Goal: Task Accomplishment & Management: Complete application form

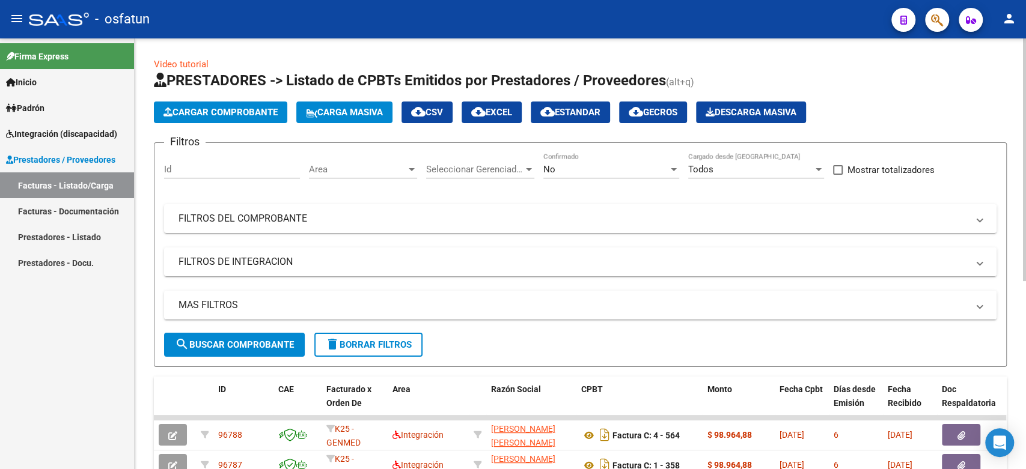
scroll to position [2, 0]
click at [278, 116] on span "Cargar Comprobante" at bounding box center [220, 112] width 114 height 11
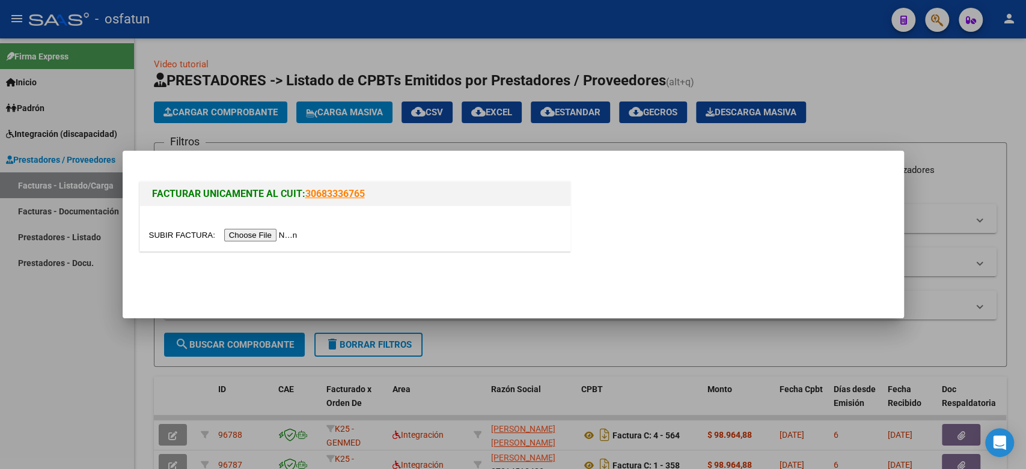
click at [274, 237] on input "file" at bounding box center [225, 235] width 152 height 13
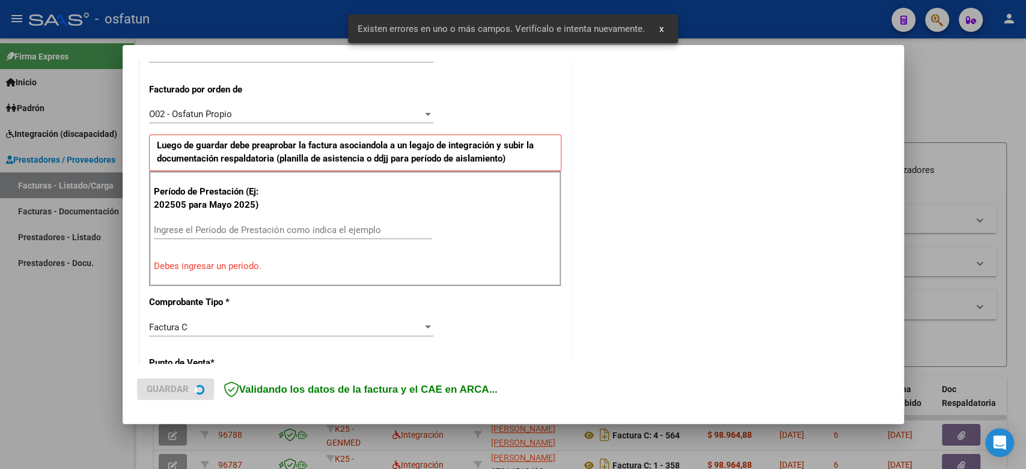
scroll to position [326, 0]
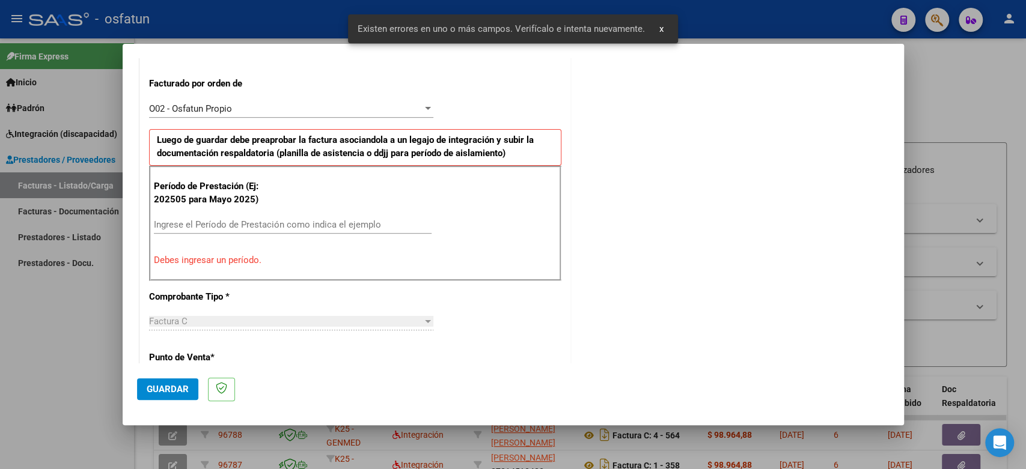
click at [211, 225] on input "Ingrese el Período de Prestación como indica el ejemplo" at bounding box center [293, 224] width 278 height 11
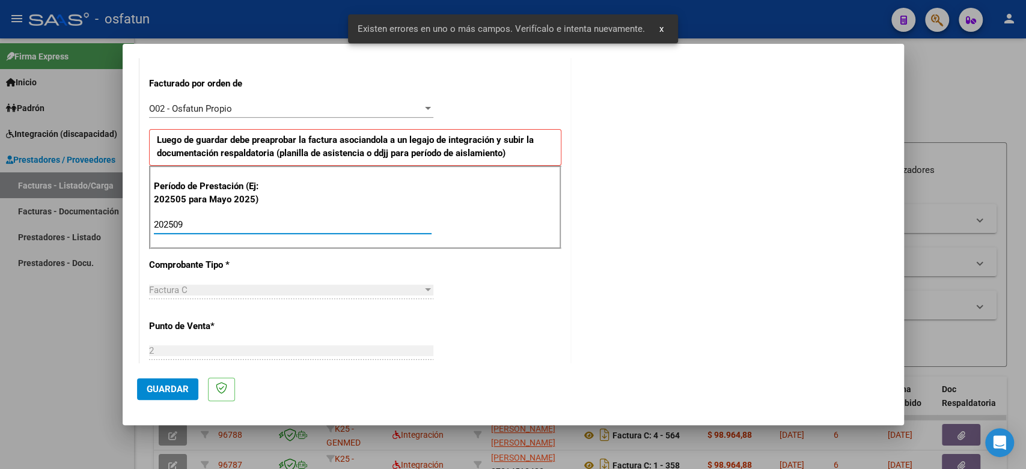
type input "202509"
click at [177, 397] on button "Guardar" at bounding box center [167, 390] width 61 height 22
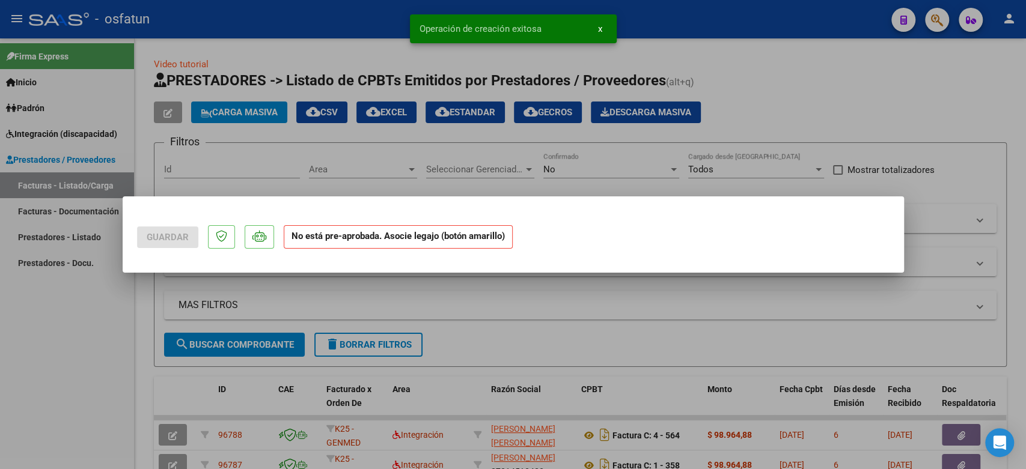
scroll to position [0, 0]
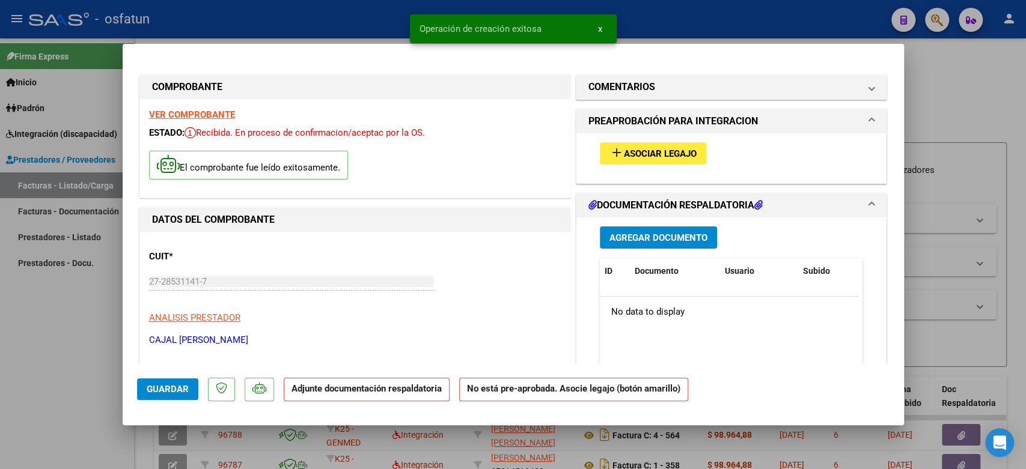
click at [664, 165] on div "add Asociar Legajo" at bounding box center [731, 153] width 281 height 40
click at [658, 150] on span "Asociar Legajo" at bounding box center [660, 153] width 73 height 11
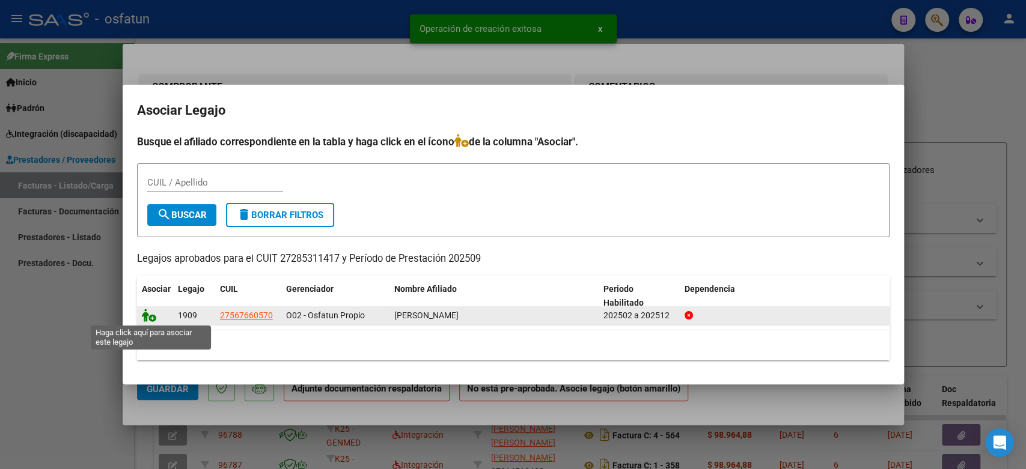
click at [145, 313] on icon at bounding box center [149, 315] width 14 height 13
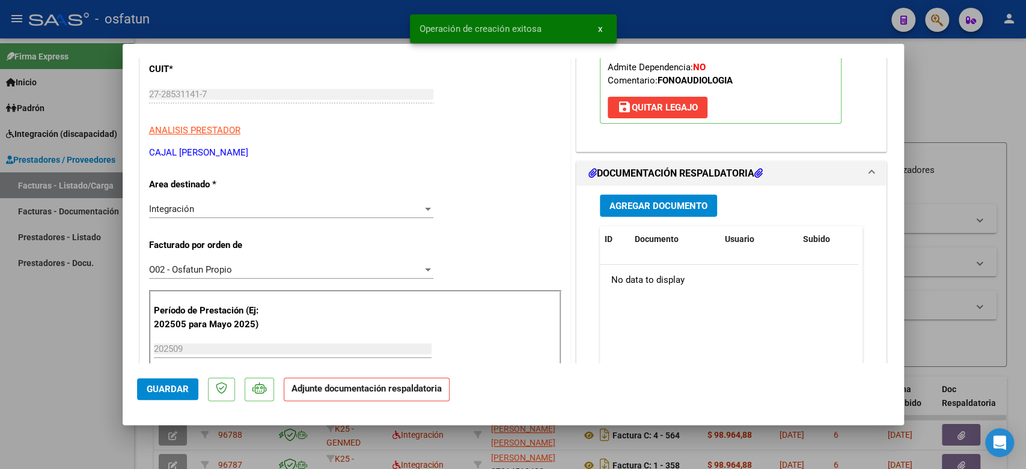
scroll to position [267, 0]
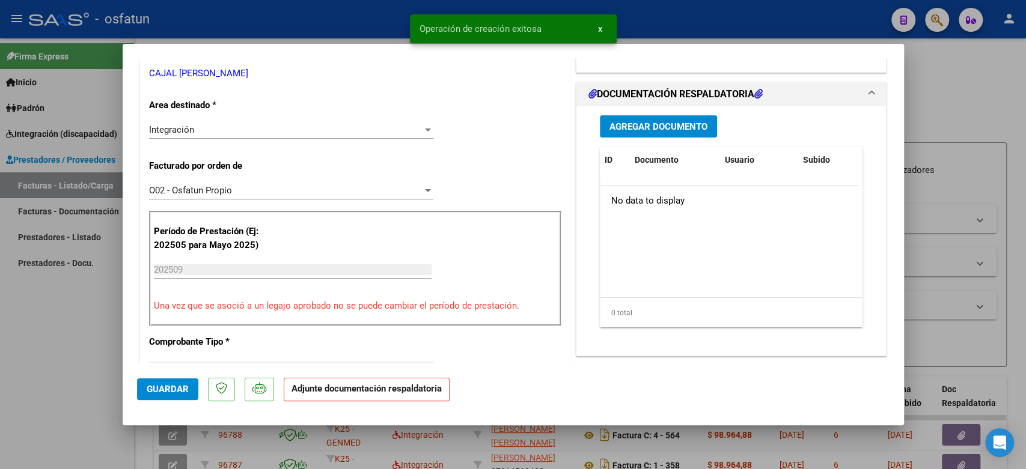
click at [644, 127] on span "Agregar Documento" at bounding box center [658, 126] width 98 height 11
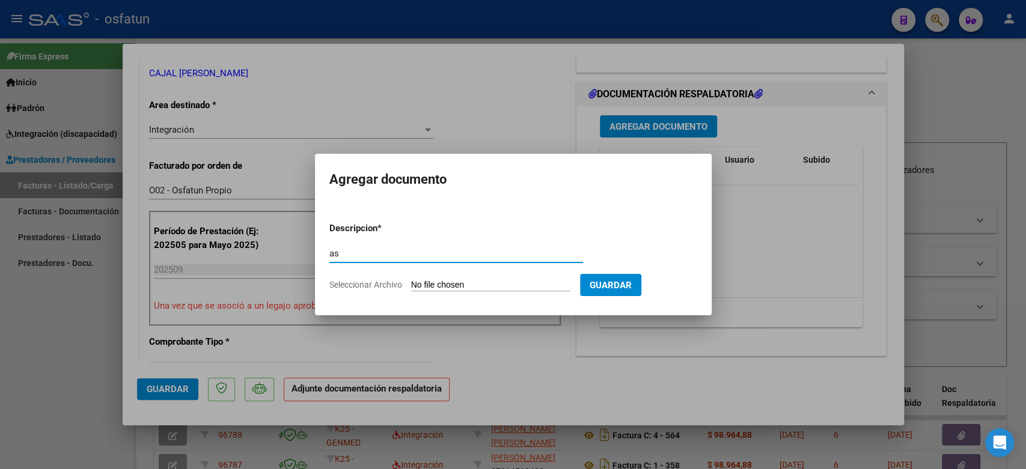
type input "a"
type input "ASISTENCIA+AUTORIZACION"
click at [517, 283] on input "Seleccionar Archivo" at bounding box center [490, 285] width 159 height 11
type input "C:\fakepath\ASIST FONO.pdf"
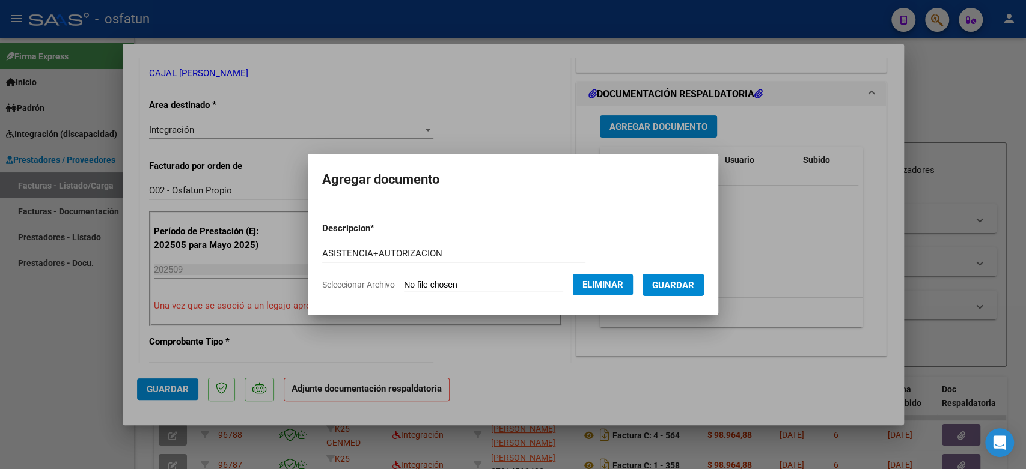
click at [694, 284] on span "Guardar" at bounding box center [673, 285] width 42 height 11
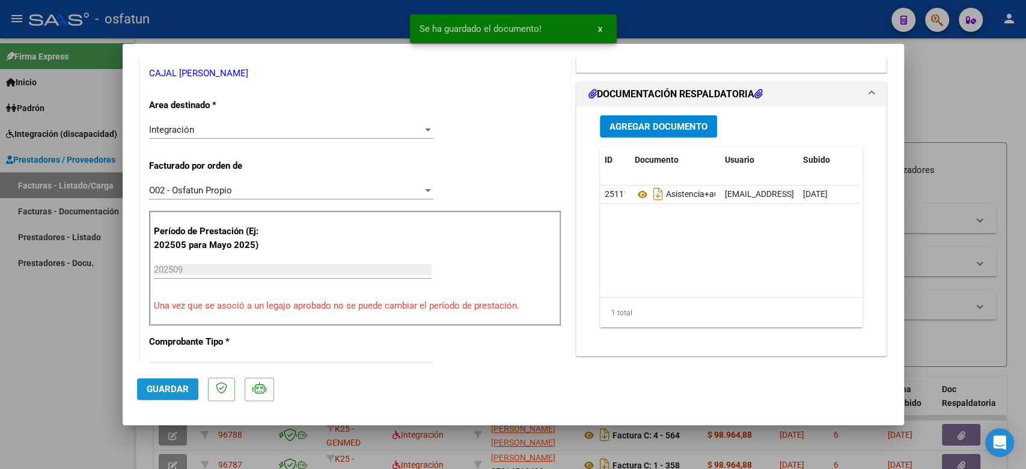
click at [163, 388] on span "Guardar" at bounding box center [168, 389] width 42 height 11
drag, startPoint x: 943, startPoint y: 119, endPoint x: 916, endPoint y: 135, distance: 31.2
click at [943, 120] on div at bounding box center [513, 234] width 1026 height 469
type input "$ 0,00"
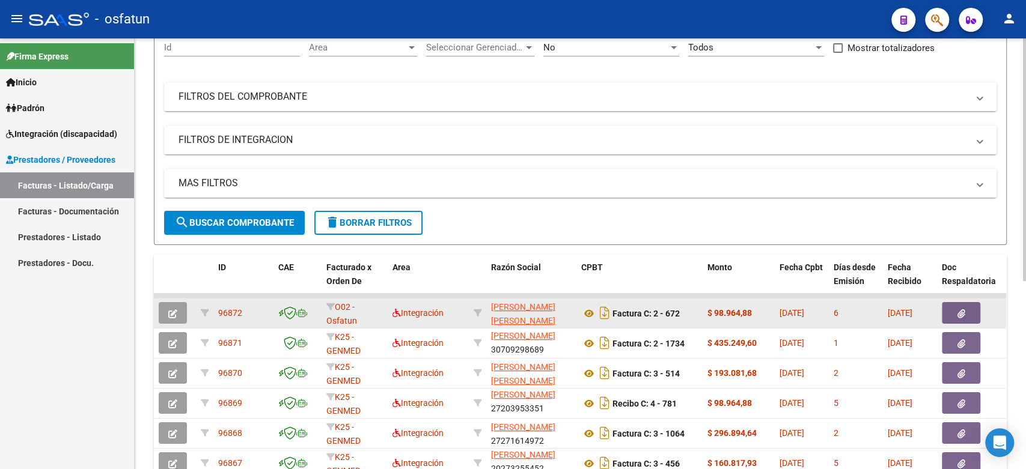
scroll to position [334, 0]
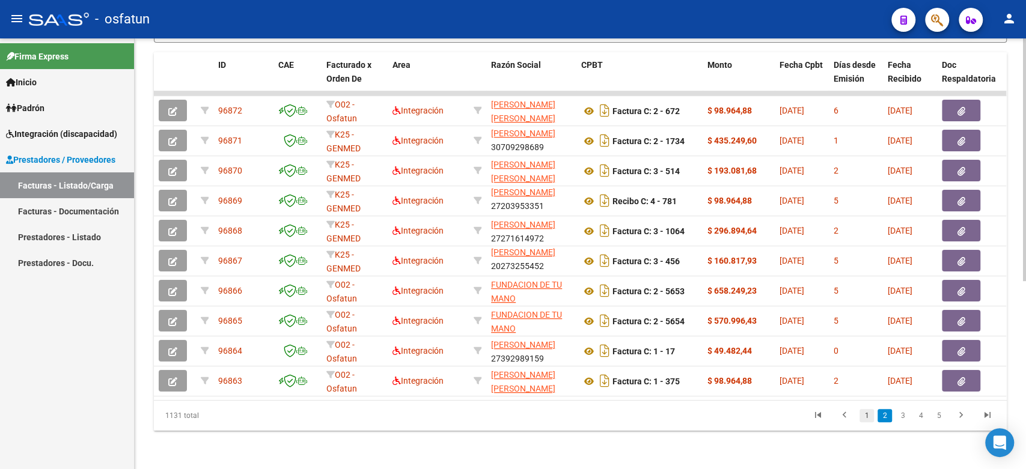
click at [866, 417] on link "1" at bounding box center [867, 415] width 14 height 13
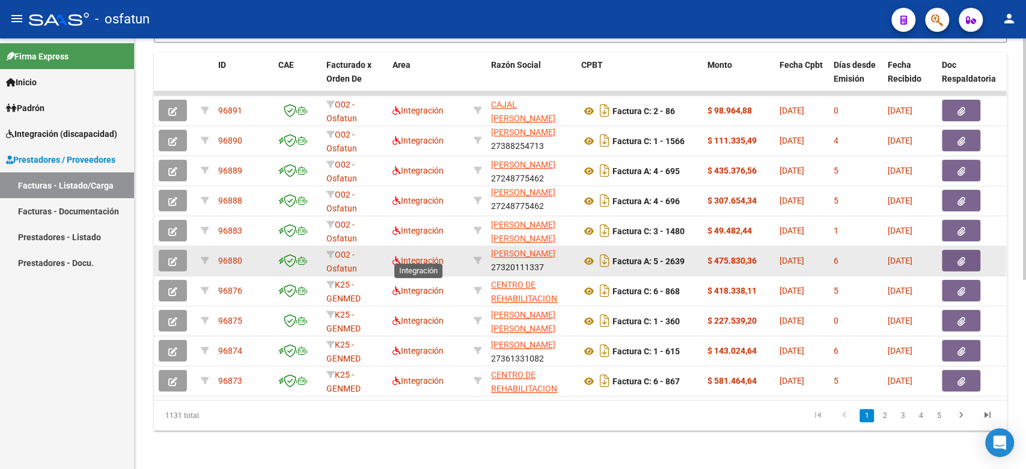
scroll to position [2, 0]
